Goal: Use online tool/utility: Utilize a website feature to perform a specific function

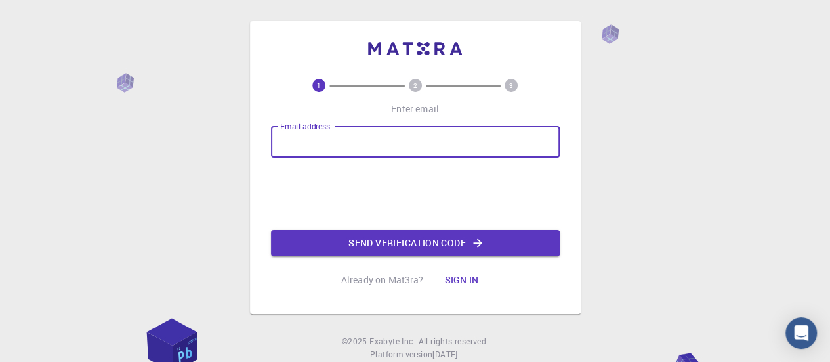
click at [325, 145] on input "Email address" at bounding box center [415, 142] width 289 height 32
type input "[EMAIL_ADDRESS][DOMAIN_NAME]"
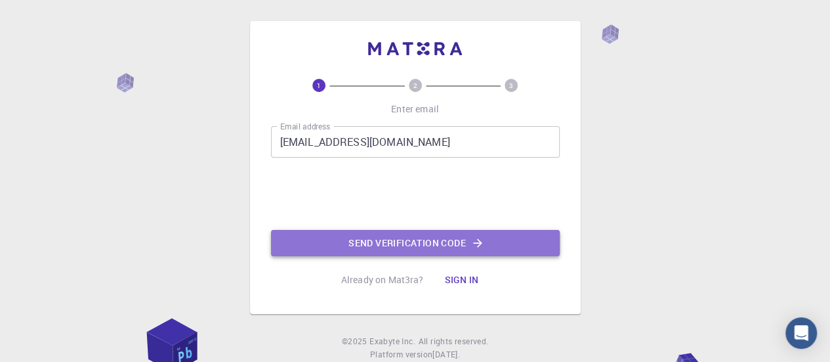
click at [381, 247] on button "Send verification code" at bounding box center [415, 243] width 289 height 26
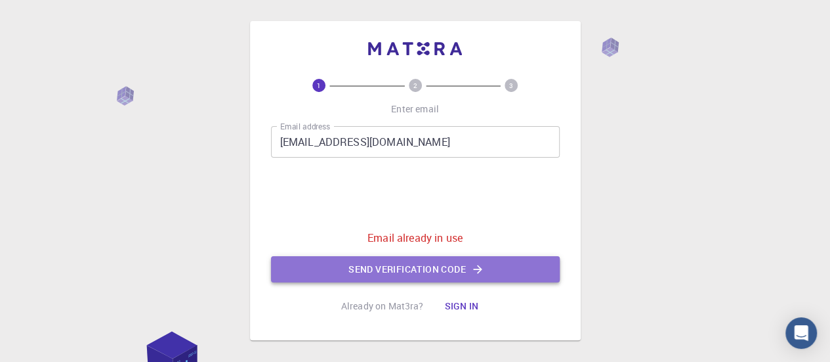
click at [381, 266] on button "Send verification code" at bounding box center [415, 269] width 289 height 26
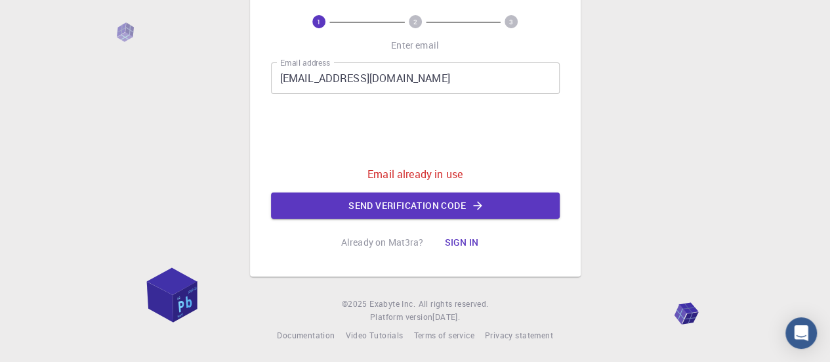
scroll to position [66, 0]
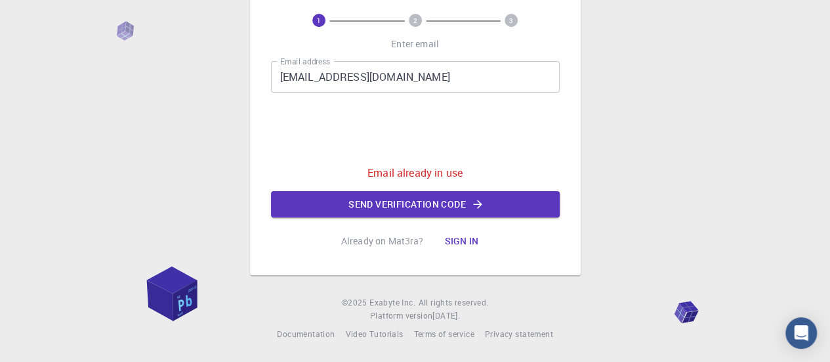
click at [453, 242] on button "Sign in" at bounding box center [461, 241] width 55 height 26
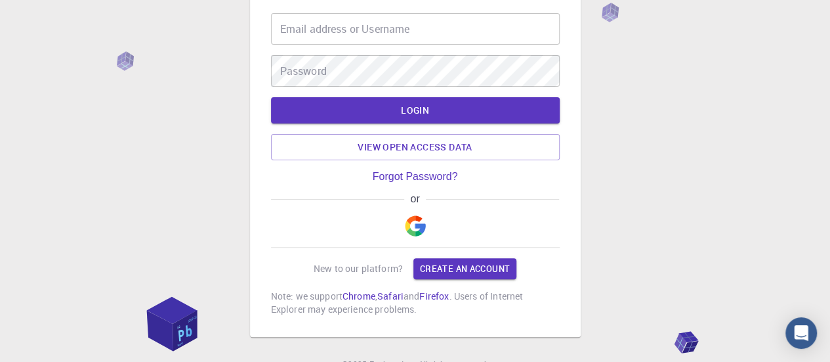
type input "[EMAIL_ADDRESS][DOMAIN_NAME]"
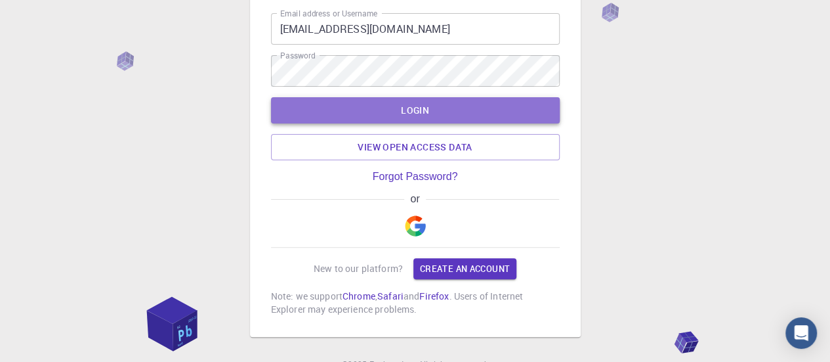
click at [435, 110] on button "LOGIN" at bounding box center [415, 110] width 289 height 26
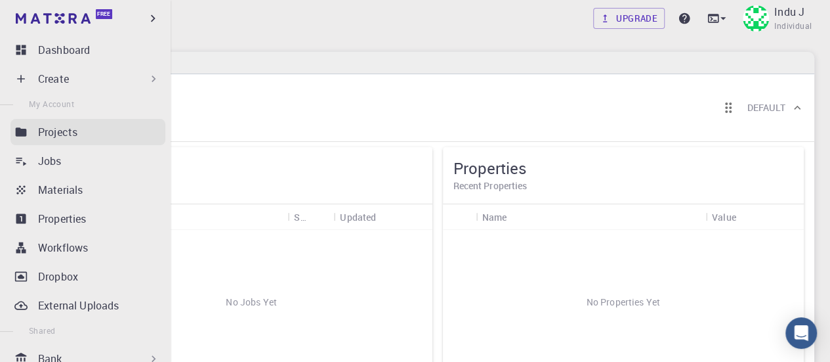
click at [18, 135] on icon at bounding box center [21, 131] width 11 height 9
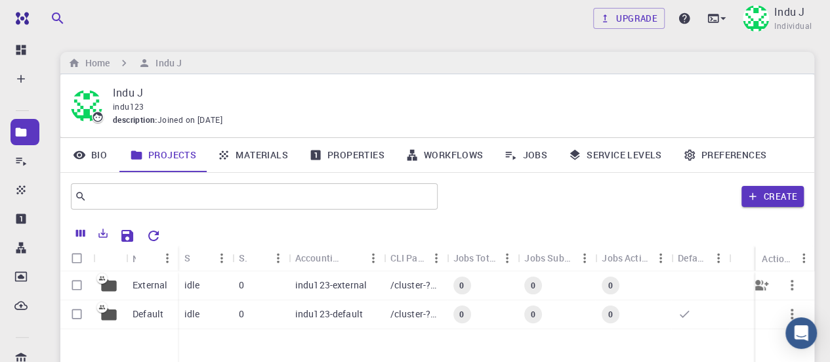
click at [146, 288] on p "External" at bounding box center [150, 284] width 35 height 13
click at [146, 288] on div "Upgrade Indu J Individual Home Indu J Indu J indu123 description : Joined on [D…" at bounding box center [438, 301] width 786 height 603
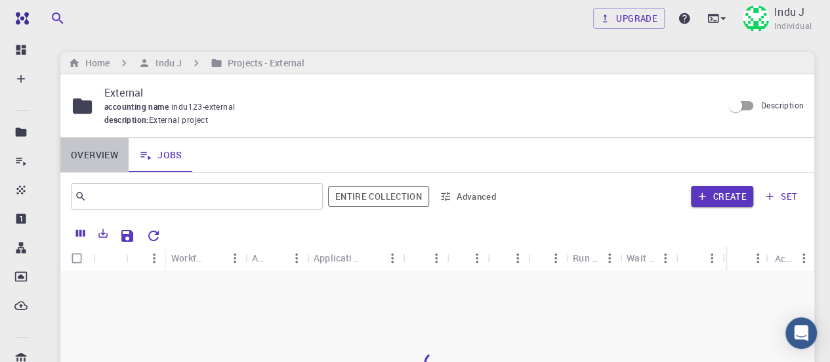
click at [102, 154] on link "Overview" at bounding box center [94, 155] width 68 height 34
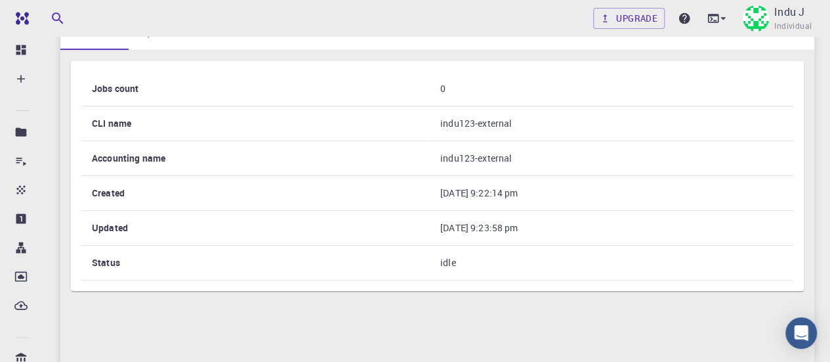
scroll to position [131, 0]
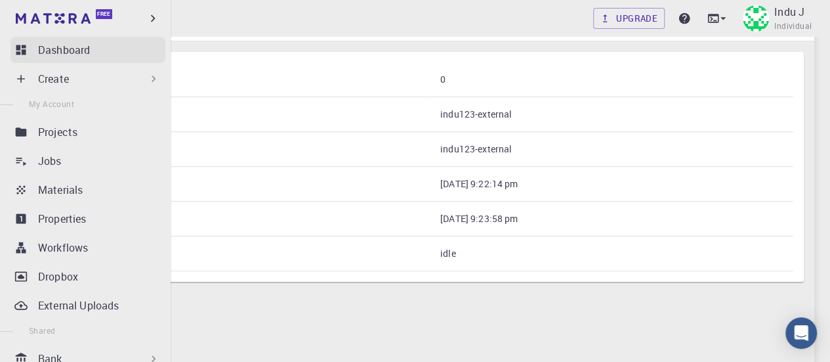
click at [74, 49] on p "Dashboard" at bounding box center [64, 50] width 52 height 16
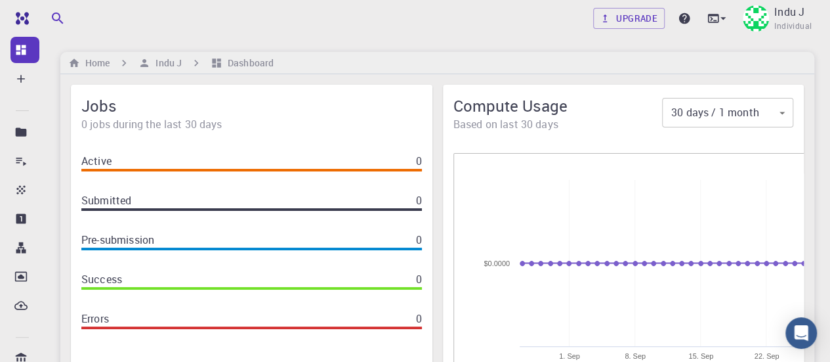
click at [234, 192] on div "Submitted 0" at bounding box center [251, 200] width 341 height 16
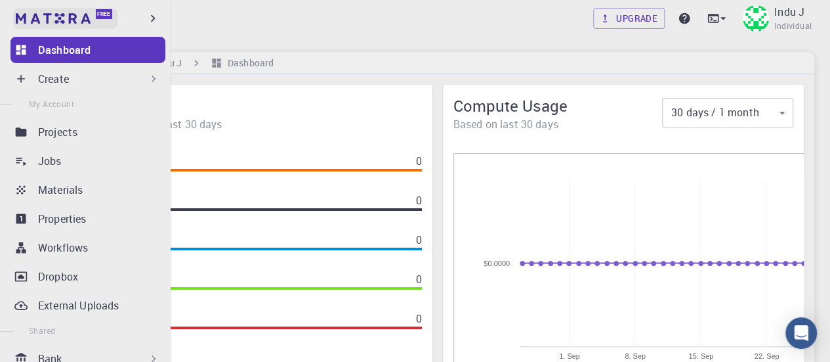
click at [26, 22] on img at bounding box center [25, 18] width 18 height 13
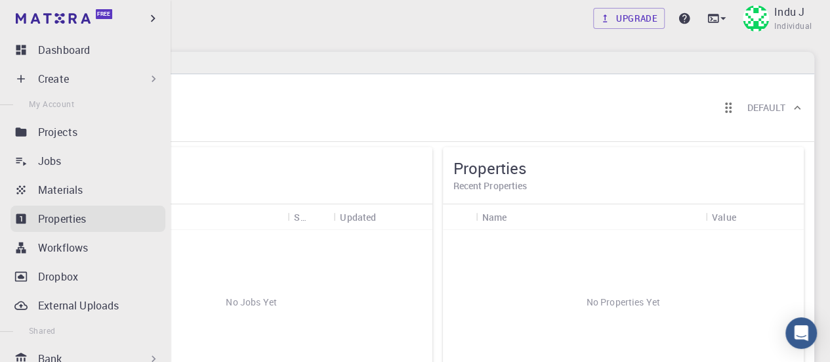
click at [70, 221] on p "Properties" at bounding box center [62, 219] width 49 height 16
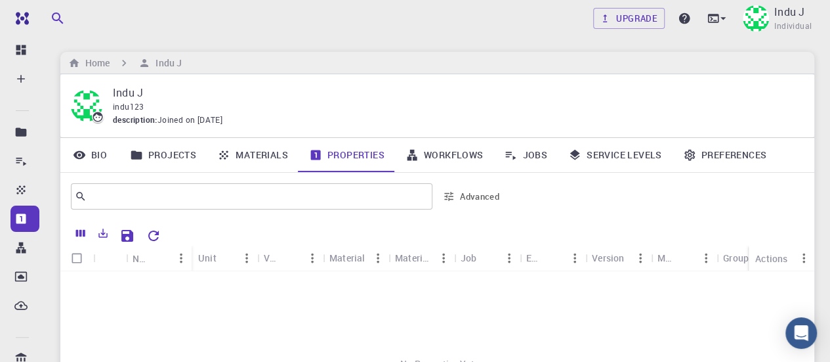
click at [438, 158] on link "Workflows" at bounding box center [444, 155] width 99 height 34
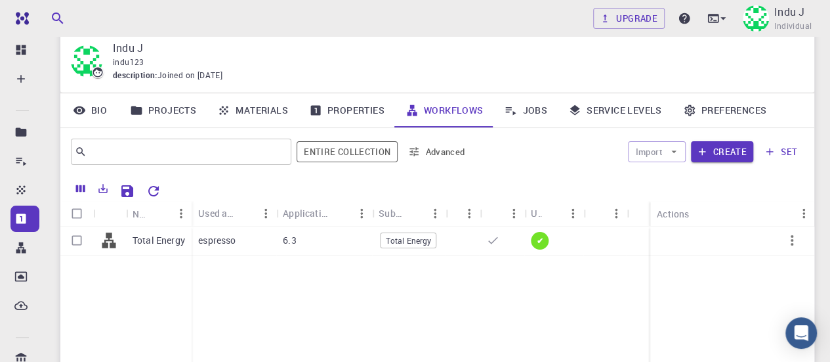
scroll to position [66, 0]
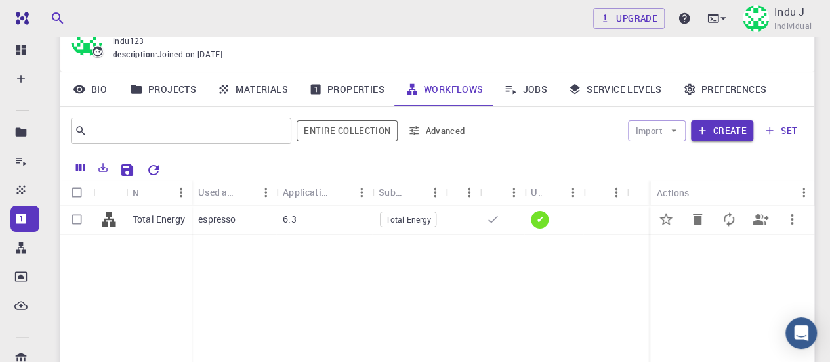
click at [161, 221] on p "Total Energy" at bounding box center [159, 219] width 53 height 13
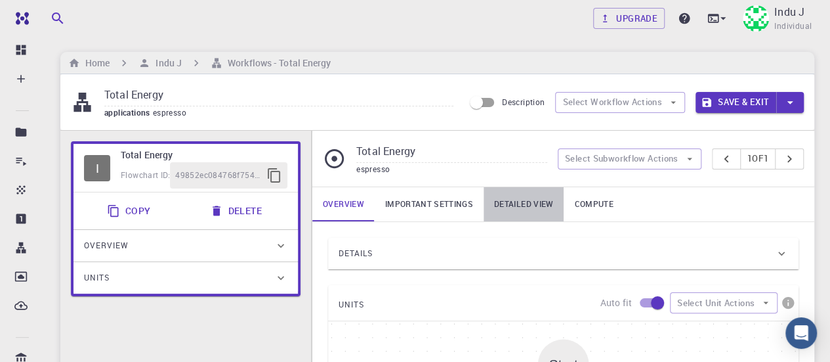
click at [529, 200] on link "Detailed view" at bounding box center [524, 204] width 80 height 34
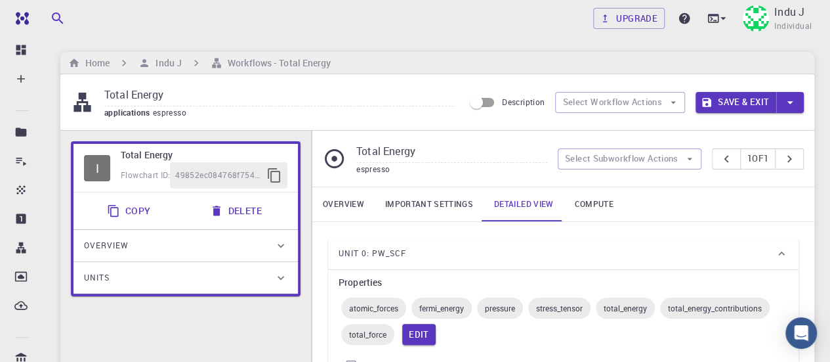
click at [339, 205] on link "Overview" at bounding box center [343, 204] width 62 height 34
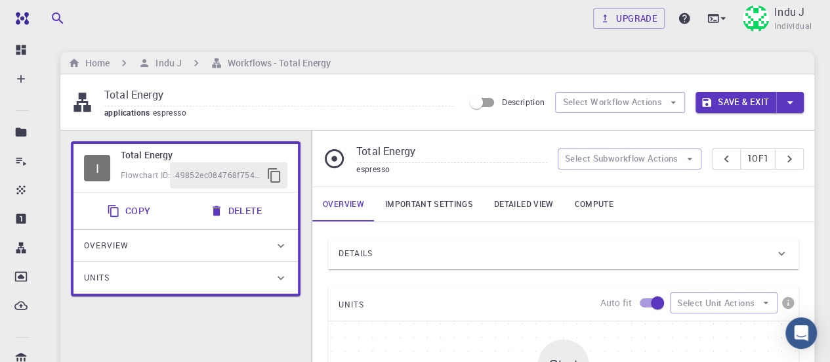
click at [109, 279] on span "Units" at bounding box center [97, 277] width 26 height 21
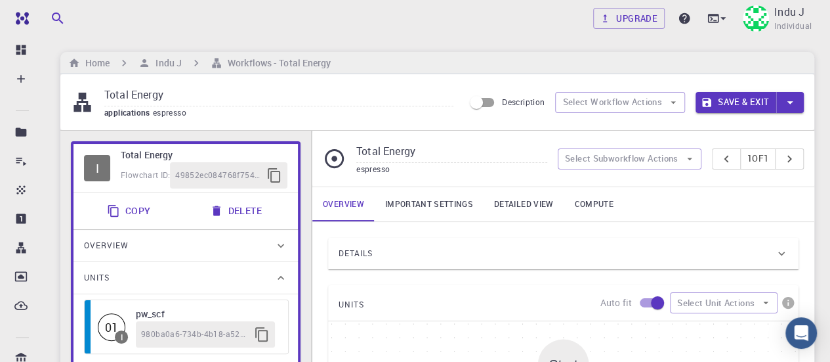
scroll to position [66, 0]
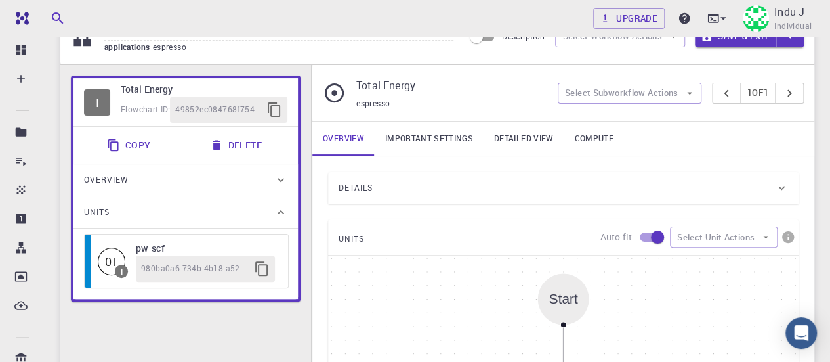
click at [200, 268] on span "980ba0a6-734b-4b18-a52a-0e367ced5137" at bounding box center [195, 268] width 108 height 13
click at [262, 266] on icon "button" at bounding box center [262, 269] width 16 height 16
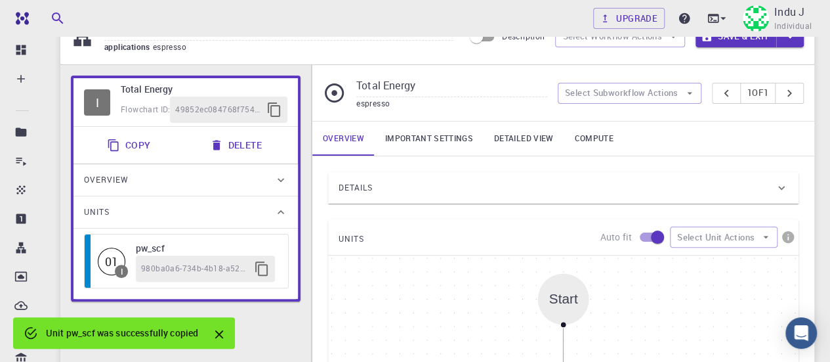
click at [158, 262] on span "980ba0a6-734b-4b18-a52a-0e367ced5137" at bounding box center [195, 268] width 108 height 13
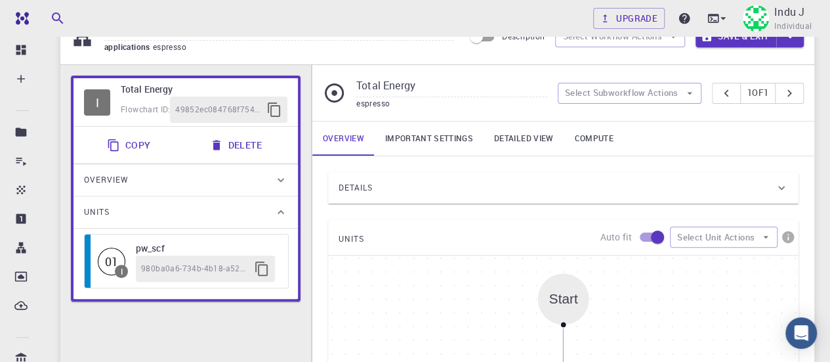
click at [133, 213] on div "Units" at bounding box center [179, 212] width 190 height 21
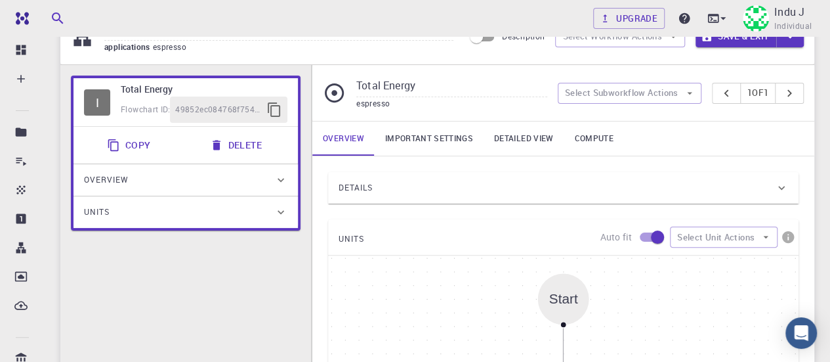
click at [158, 184] on div "Overview" at bounding box center [179, 179] width 190 height 21
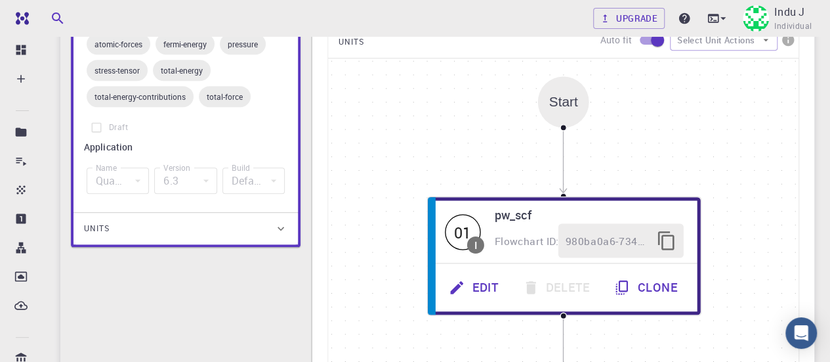
scroll to position [0, 0]
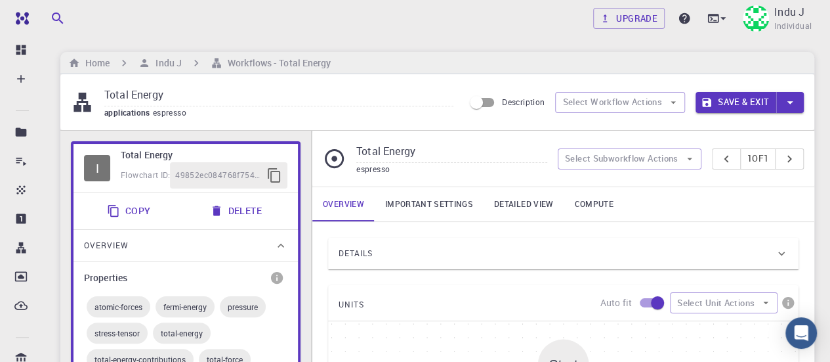
click at [215, 245] on div "Overview" at bounding box center [179, 245] width 190 height 21
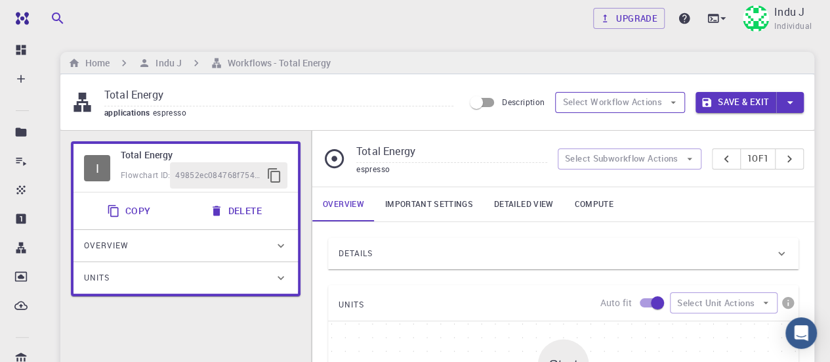
click at [618, 103] on button "Select Workflow Actions" at bounding box center [620, 102] width 130 height 21
click at [620, 130] on span "Toggle relaxation" at bounding box center [632, 127] width 85 height 13
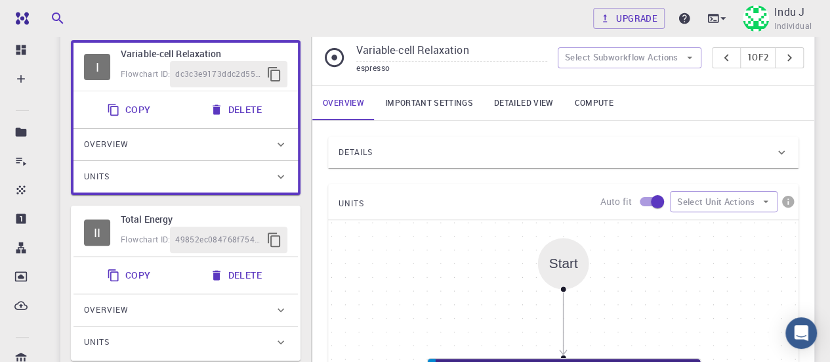
scroll to position [131, 0]
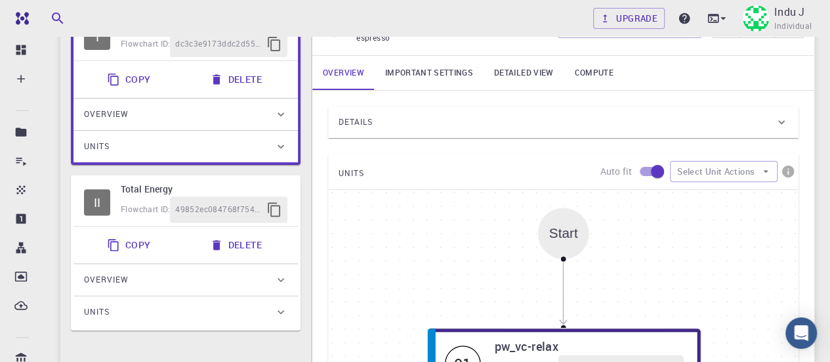
click at [105, 204] on div "II" at bounding box center [97, 202] width 26 height 26
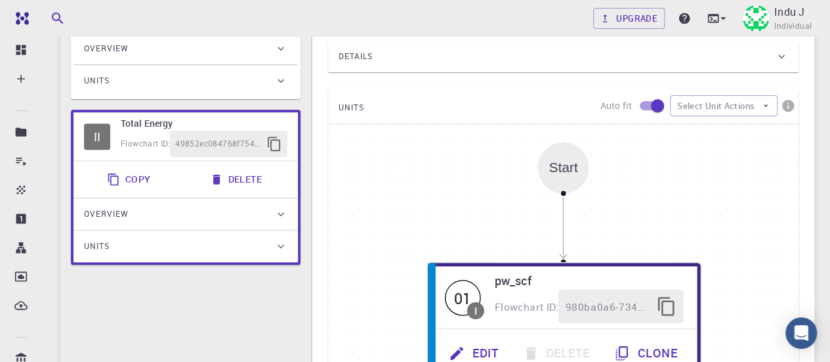
scroll to position [263, 0]
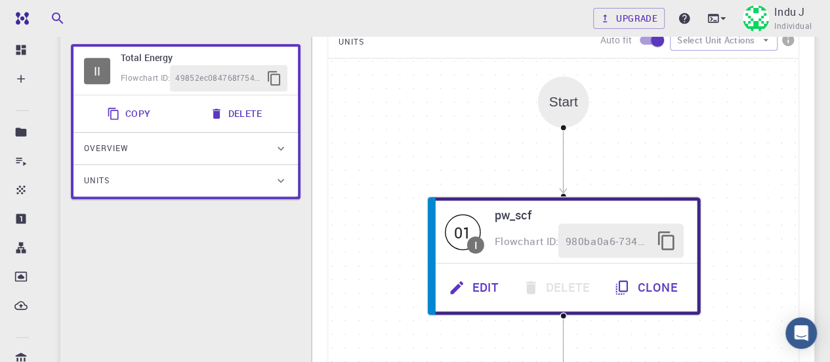
click at [91, 67] on div "II" at bounding box center [97, 71] width 26 height 26
click at [94, 72] on div "II" at bounding box center [97, 71] width 26 height 26
click at [99, 68] on div "II" at bounding box center [97, 71] width 26 height 26
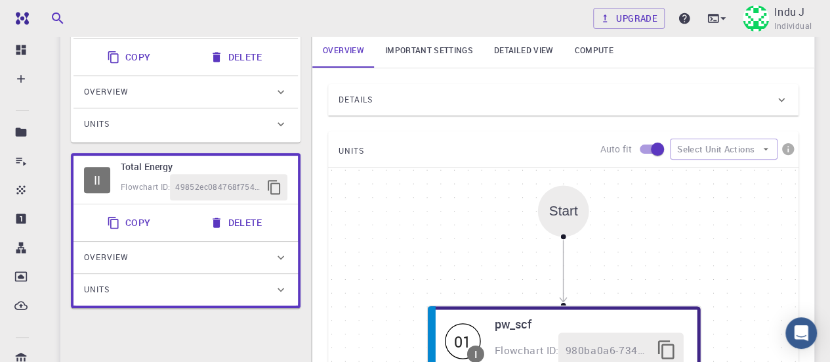
scroll to position [66, 0]
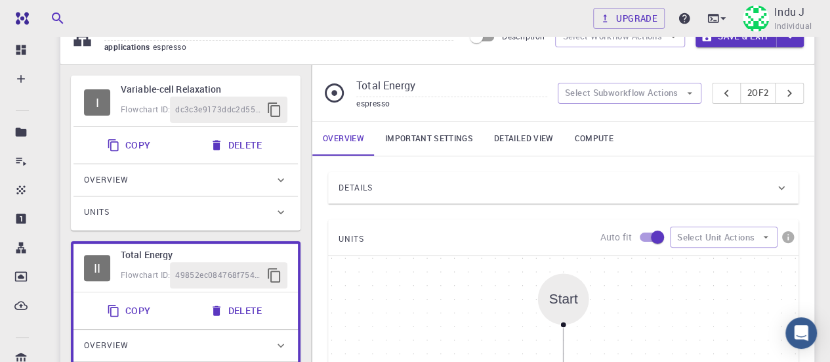
click at [95, 113] on div "I" at bounding box center [97, 102] width 26 height 26
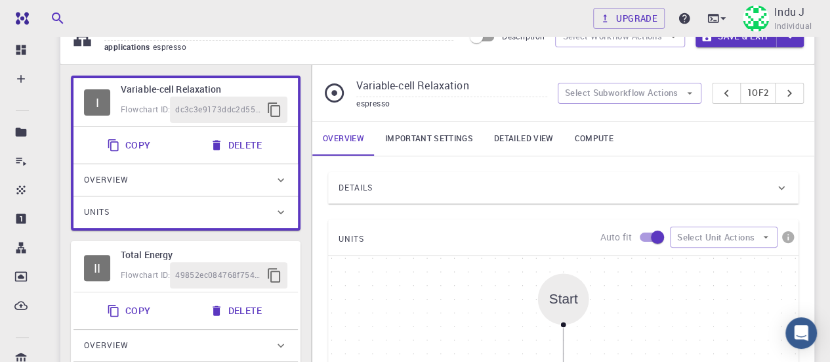
click at [98, 265] on div "II" at bounding box center [97, 268] width 26 height 26
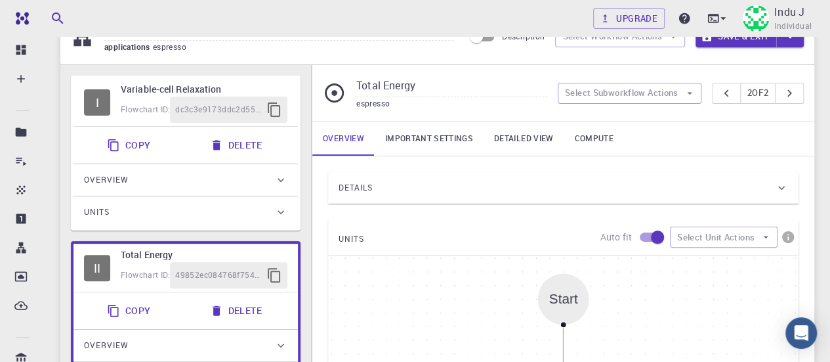
click at [98, 265] on div "II" at bounding box center [97, 268] width 26 height 26
click at [178, 85] on h6 "Variable-cell Relaxation" at bounding box center [204, 89] width 167 height 14
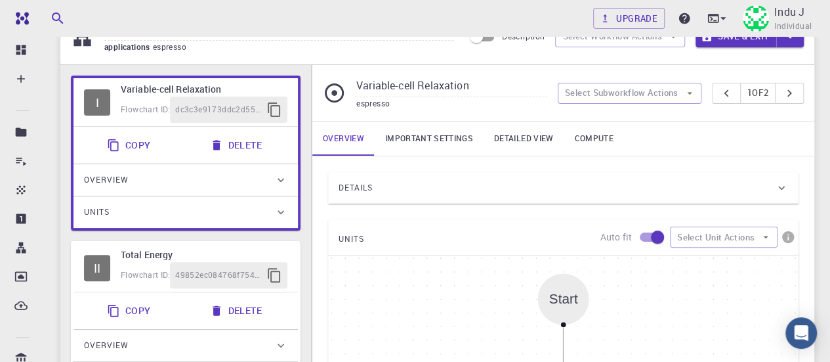
click at [131, 254] on h6 "Total Energy" at bounding box center [204, 254] width 167 height 14
type input "Total Energy"
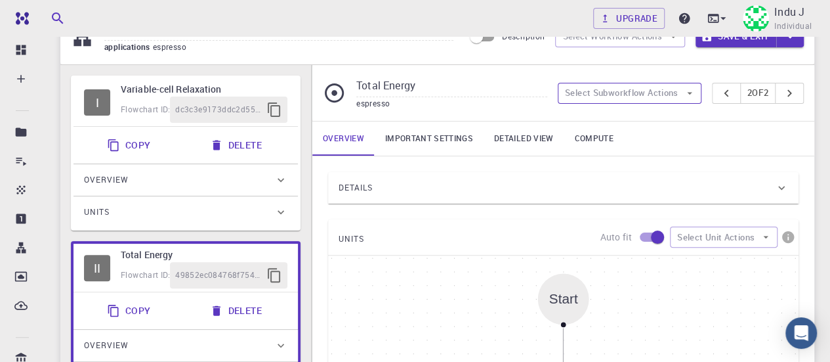
click at [643, 90] on button "Select Subworkflow Actions" at bounding box center [630, 93] width 144 height 21
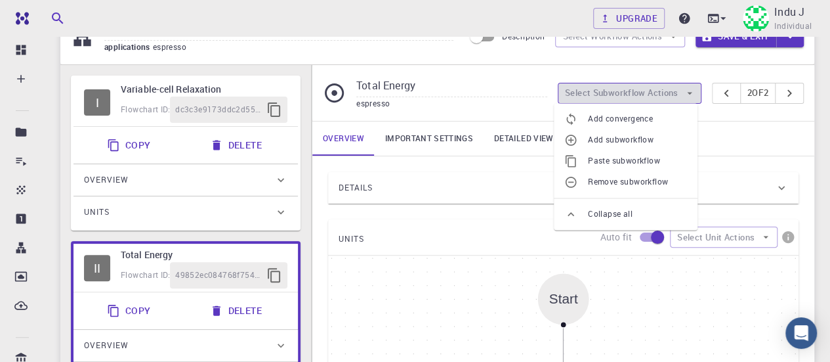
click at [643, 90] on button "Select Subworkflow Actions" at bounding box center [630, 93] width 144 height 21
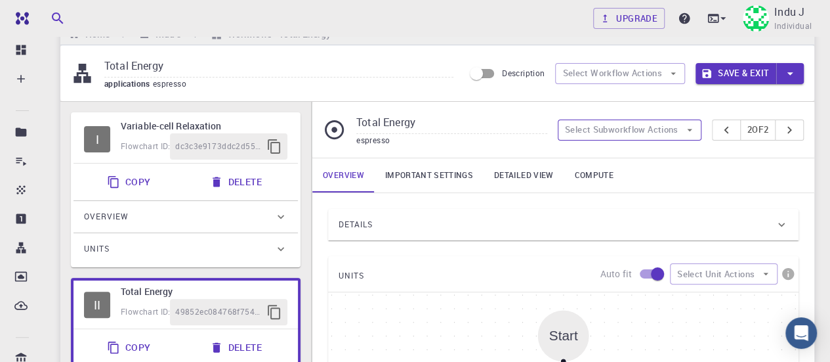
scroll to position [0, 0]
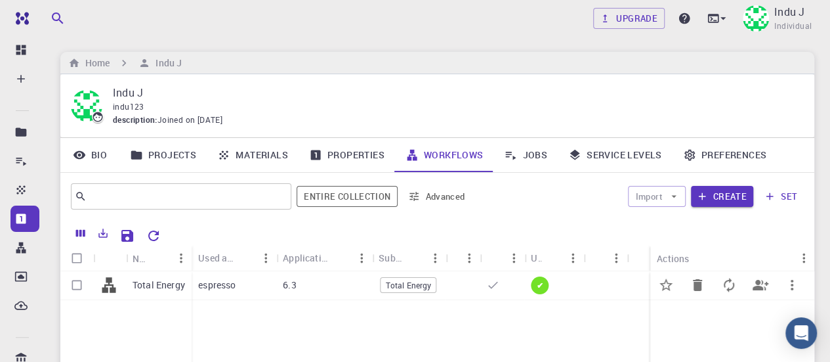
click at [542, 287] on span "✔" at bounding box center [540, 285] width 17 height 11
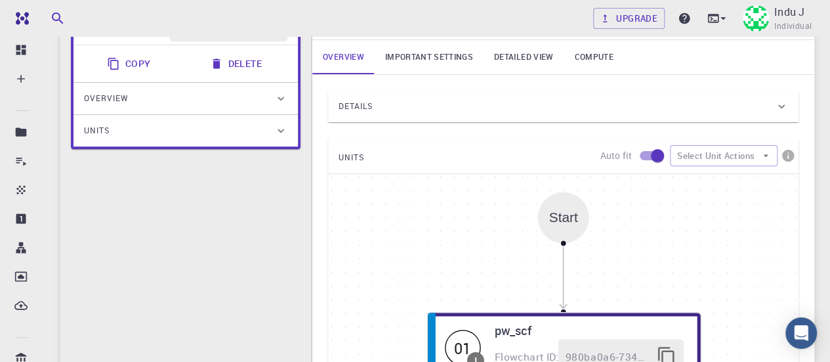
scroll to position [79, 0]
